Goal: Book appointment/travel/reservation

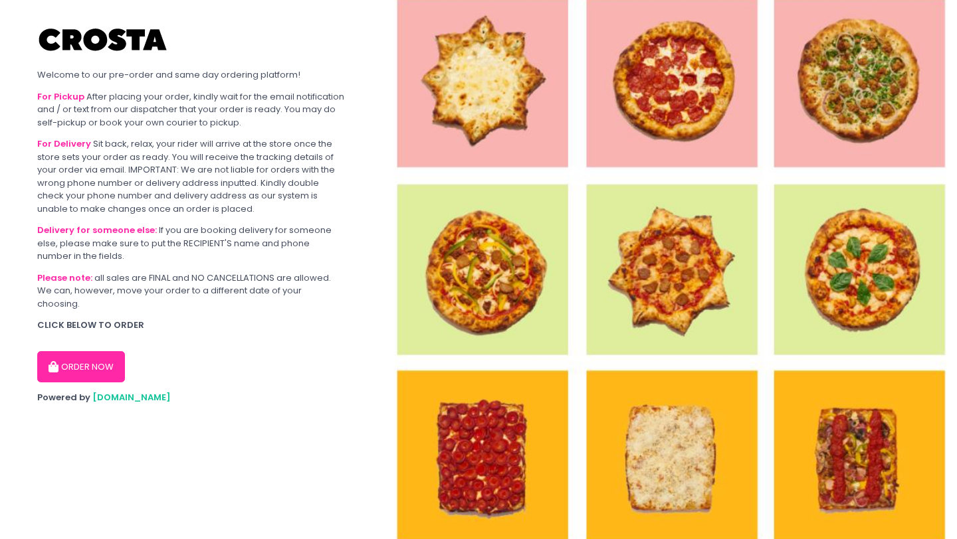
click at [100, 351] on button "ORDER NOW" at bounding box center [81, 367] width 88 height 32
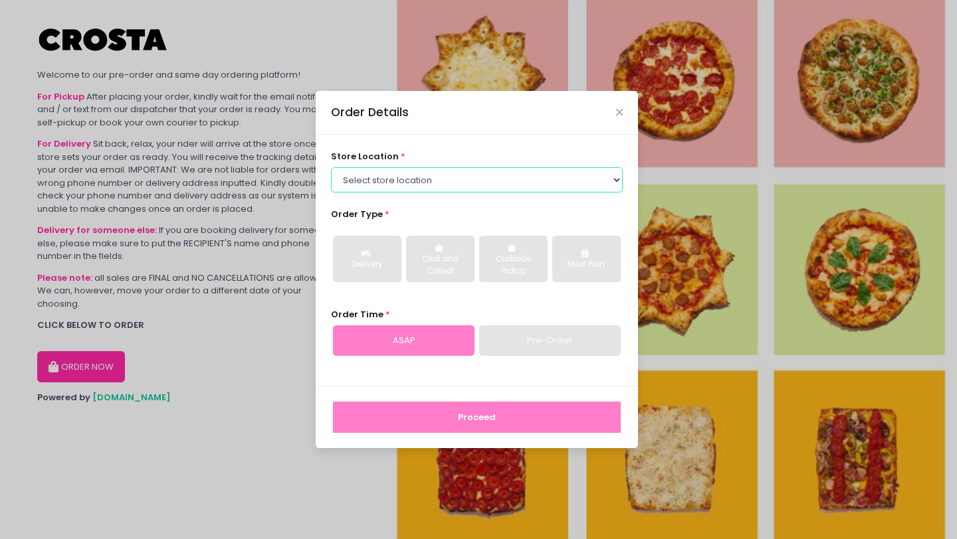
click at [428, 179] on select "Select store location [PERSON_NAME] Pizza - [PERSON_NAME] Pizza - [GEOGRAPHIC_D…" at bounding box center [477, 179] width 292 height 25
select select "65090bae48156caed44a5eb4"
click at [331, 167] on select "Select store location [PERSON_NAME] Pizza - [PERSON_NAME] Pizza - [GEOGRAPHIC_D…" at bounding box center [477, 179] width 292 height 25
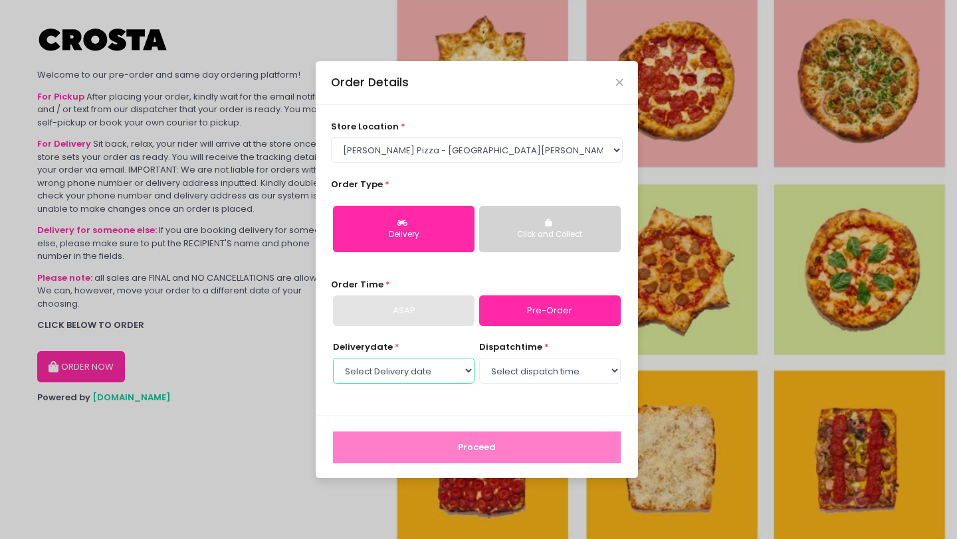
click at [397, 379] on select "Select Delivery date [DATE] [DATE] [DATE] [DATE] [DATE] [DATE]" at bounding box center [403, 370] width 141 height 25
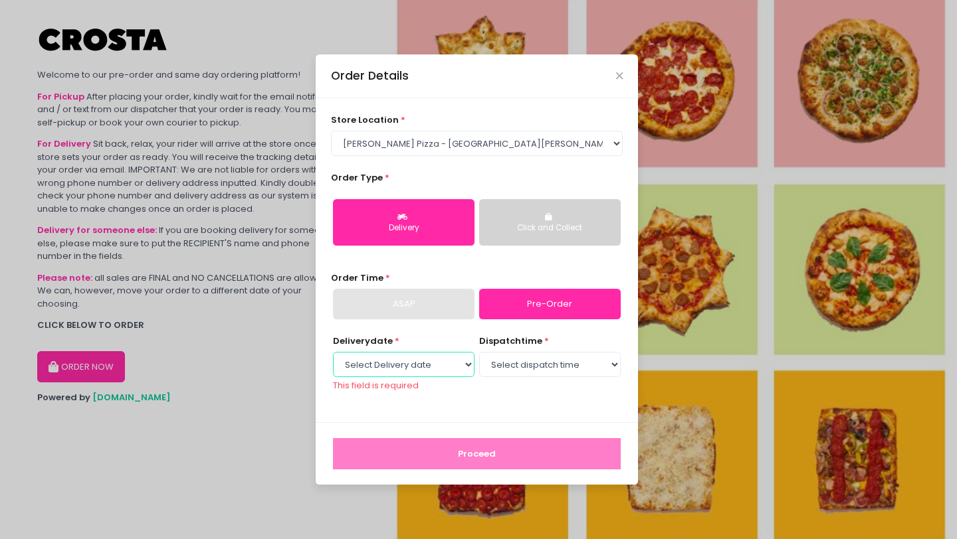
click at [386, 360] on select "Select Delivery date [DATE] [DATE] [DATE] [DATE] [DATE] [DATE]" at bounding box center [403, 364] width 141 height 25
select select "[DATE]"
click at [333, 358] on select "Select Delivery date [DATE] [DATE] [DATE] [DATE] [DATE] [DATE]" at bounding box center [403, 364] width 141 height 25
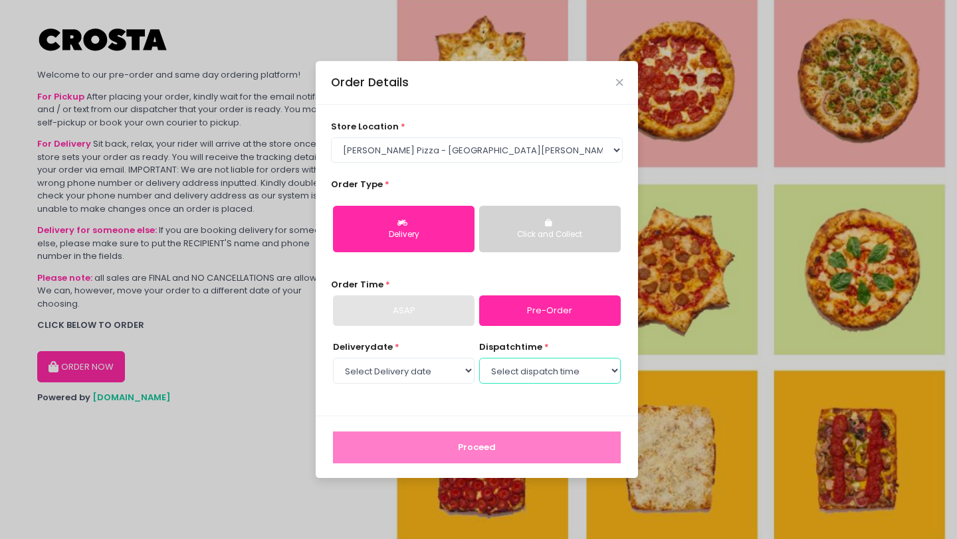
click at [515, 377] on select "Select dispatch time 12:00 PM - 12:30 PM 12:30 PM - 01:00 PM 01:00 PM - 01:30 P…" at bounding box center [549, 370] width 141 height 25
select select "17:30"
click at [479, 358] on select "Select dispatch time 12:00 PM - 12:30 PM 12:30 PM - 01:00 PM 01:00 PM - 01:30 P…" at bounding box center [549, 370] width 141 height 25
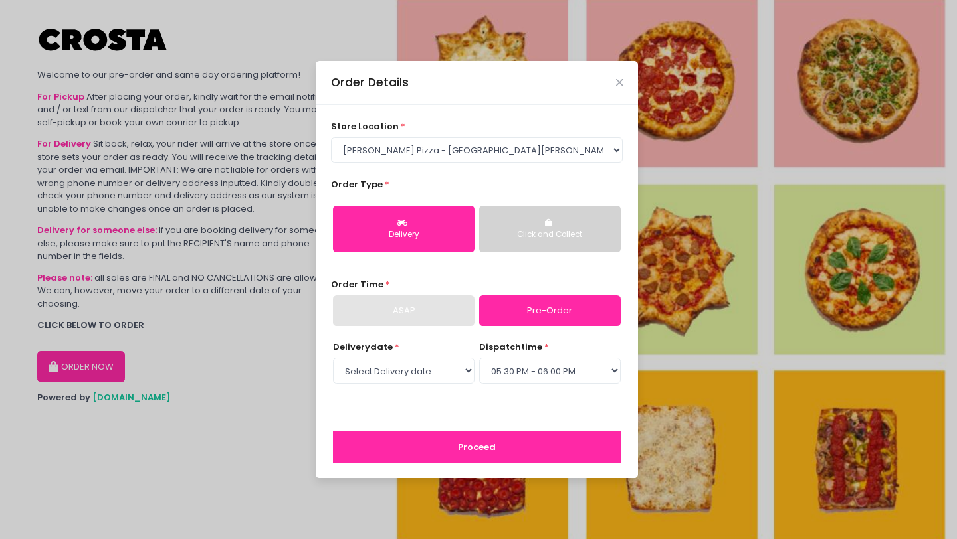
click at [561, 444] on button "Proceed" at bounding box center [477, 448] width 288 height 32
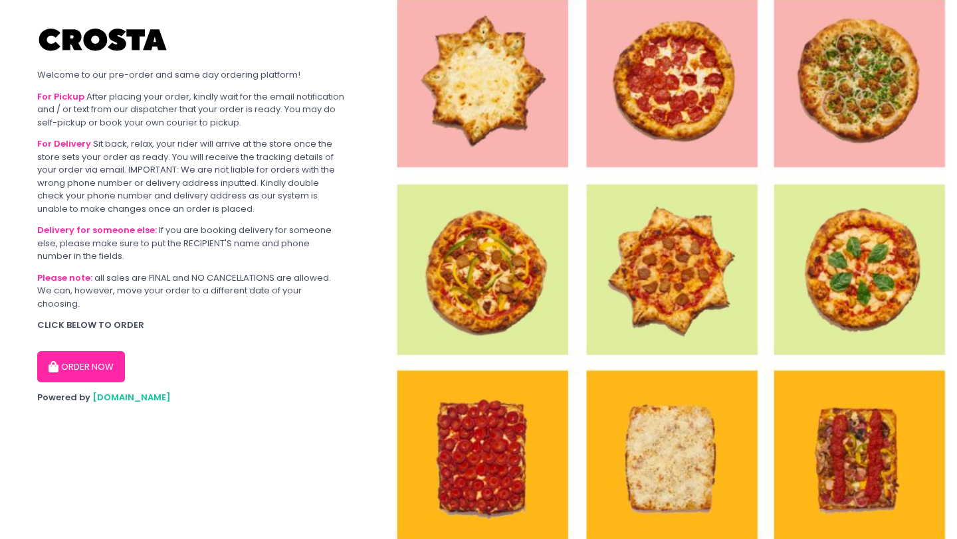
click at [58, 363] on button "ORDER NOW" at bounding box center [81, 367] width 88 height 32
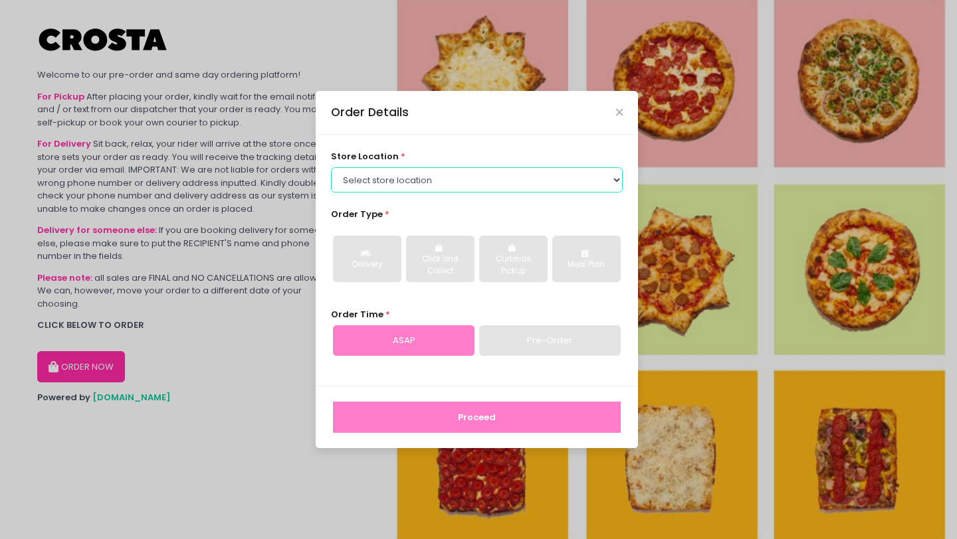
click at [426, 181] on select "Select store location [PERSON_NAME] Pizza - [PERSON_NAME] Pizza - [GEOGRAPHIC_D…" at bounding box center [477, 179] width 292 height 25
select select "65090bae48156caed44a5eb4"
click at [331, 167] on select "Select store location [PERSON_NAME] Pizza - [PERSON_NAME] Pizza - [GEOGRAPHIC_D…" at bounding box center [477, 179] width 292 height 25
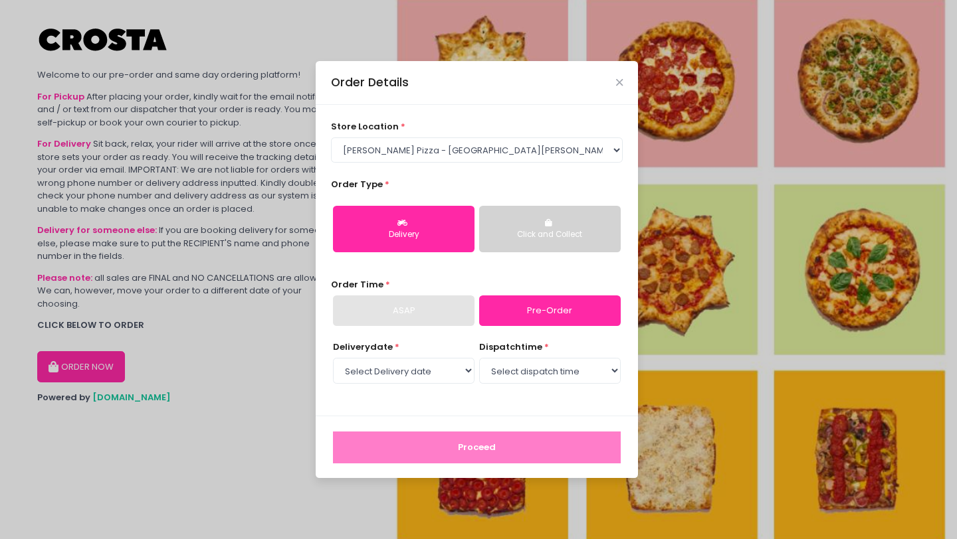
click at [584, 233] on div "Click and Collect" at bounding box center [549, 235] width 123 height 12
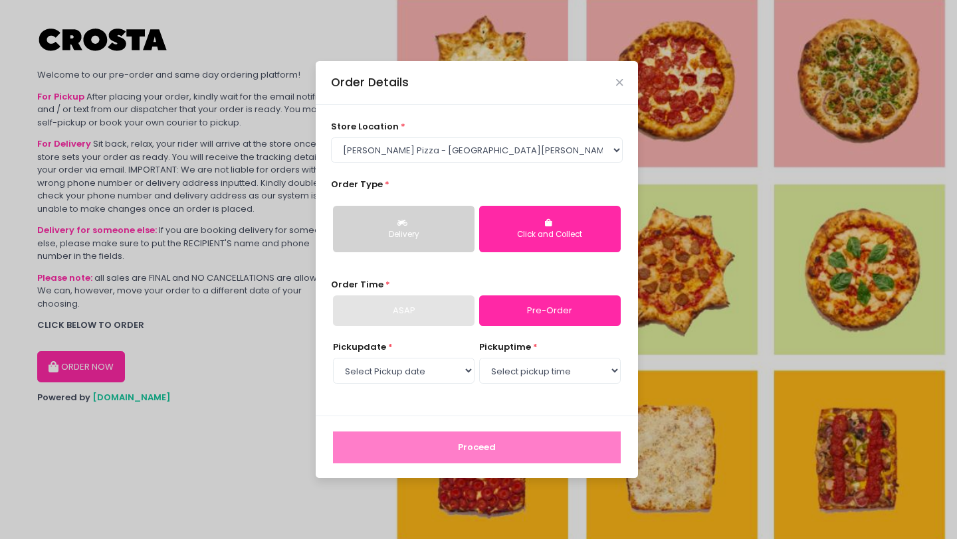
click at [459, 319] on div "ASAP" at bounding box center [403, 311] width 141 height 31
click at [424, 366] on select "Select Pickup date Thursday, Sep 4th Friday, Sep 5th Saturday, Sep 6th Sunday, …" at bounding box center [403, 370] width 141 height 25
select select "[DATE]"
click at [333, 358] on select "Select Pickup date Thursday, Sep 4th Friday, Sep 5th Saturday, Sep 6th Sunday, …" at bounding box center [403, 370] width 141 height 25
click at [537, 374] on select "Select pickup time 12:00 PM - 12:30 PM 12:30 PM - 01:00 PM 01:00 PM - 01:30 PM …" at bounding box center [549, 370] width 141 height 25
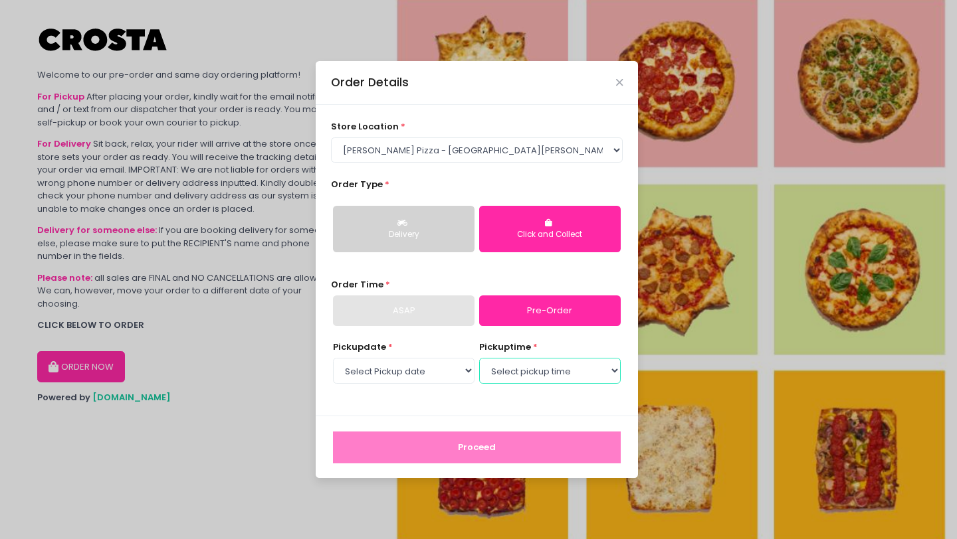
select select "17:00"
click at [479, 358] on select "Select pickup time 12:00 PM - 12:30 PM 12:30 PM - 01:00 PM 01:00 PM - 01:30 PM …" at bounding box center [549, 370] width 141 height 25
